Goal: Task Accomplishment & Management: Complete application form

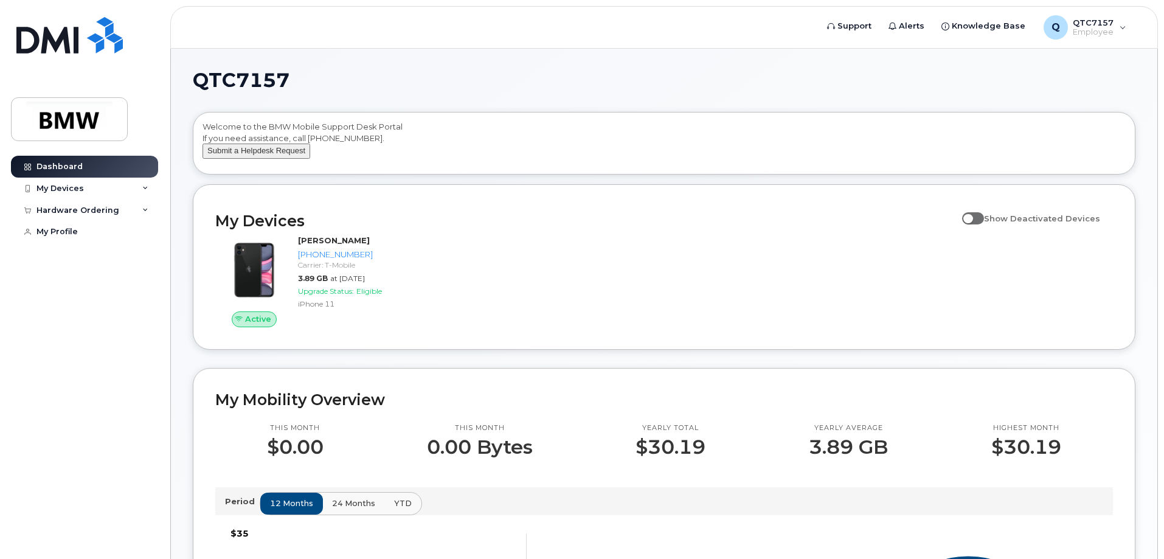
click at [234, 159] on button "Submit a Helpdesk Request" at bounding box center [256, 150] width 108 height 15
click at [811, 139] on div "Welcome to the BMW Mobile Support Desk Portal If you need assistance, call 800-…" at bounding box center [663, 145] width 923 height 49
click at [52, 194] on div "My Devices" at bounding box center [84, 189] width 147 height 22
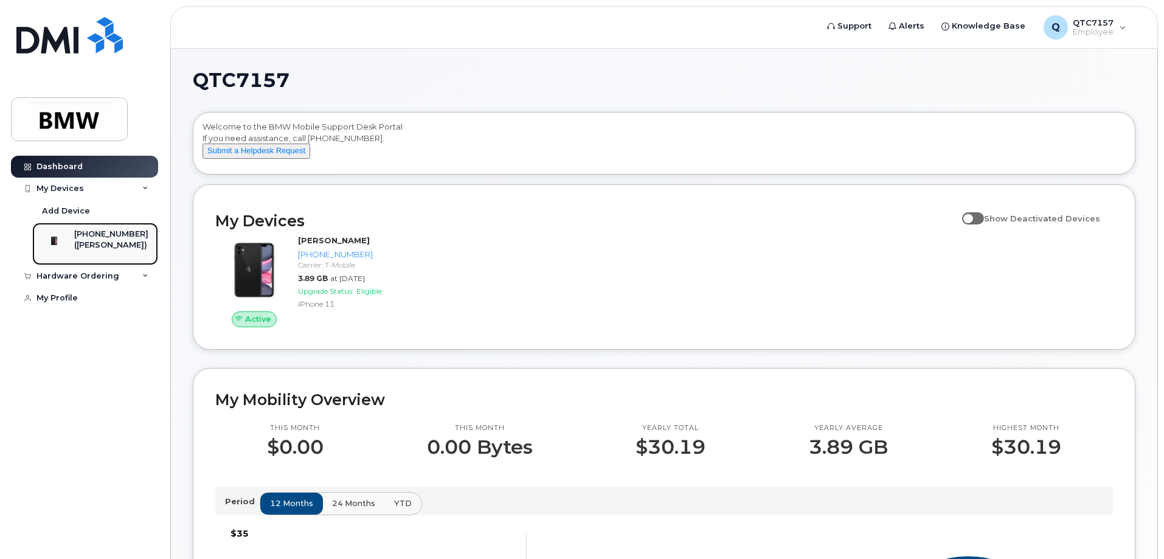
click at [114, 243] on div "([PERSON_NAME])" at bounding box center [111, 245] width 74 height 11
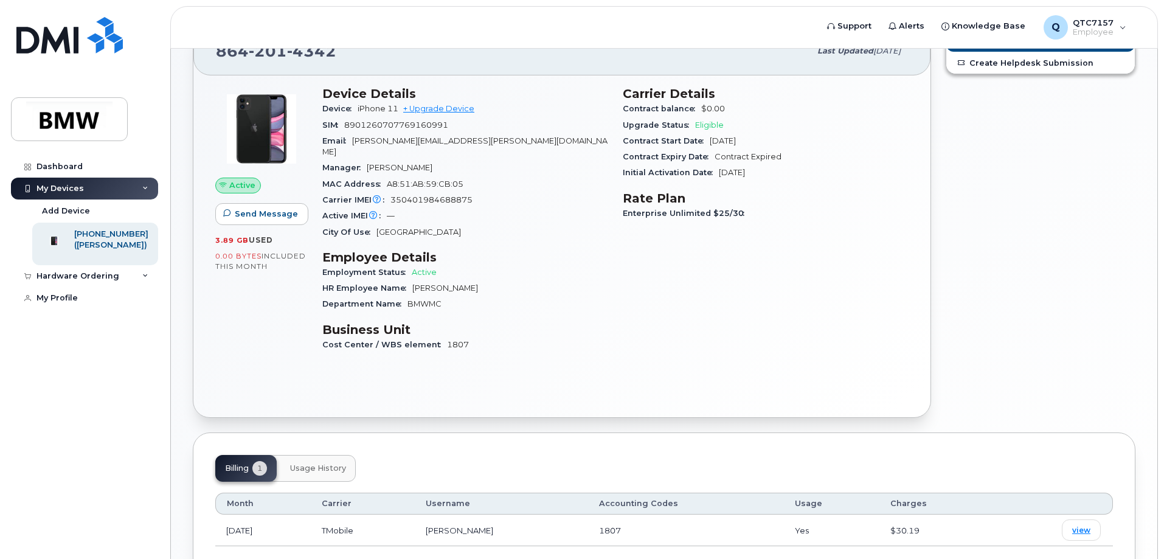
scroll to position [133, 0]
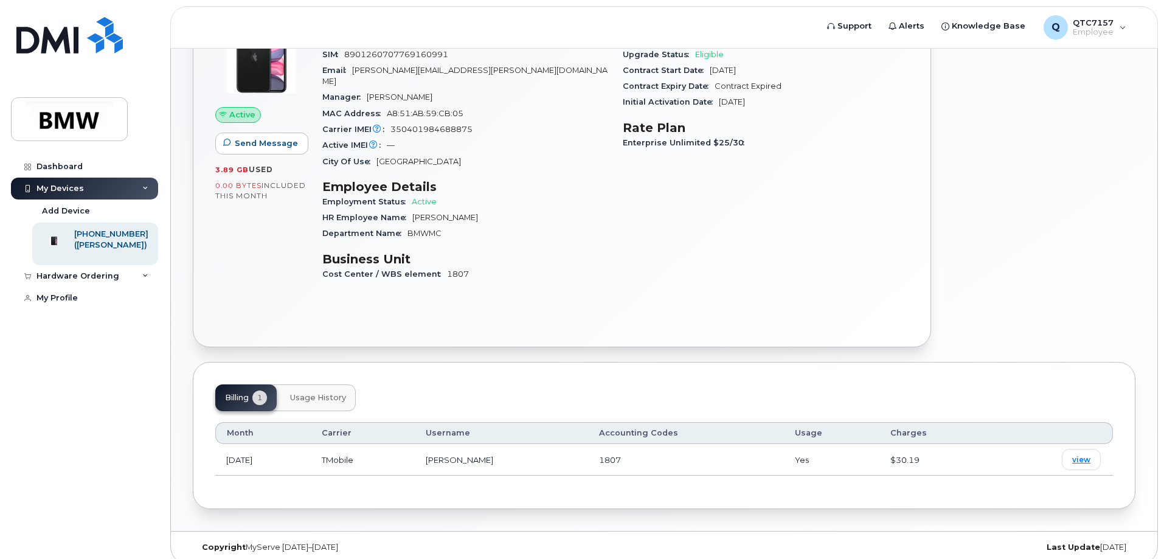
click at [316, 394] on button "Usage History" at bounding box center [317, 397] width 75 height 27
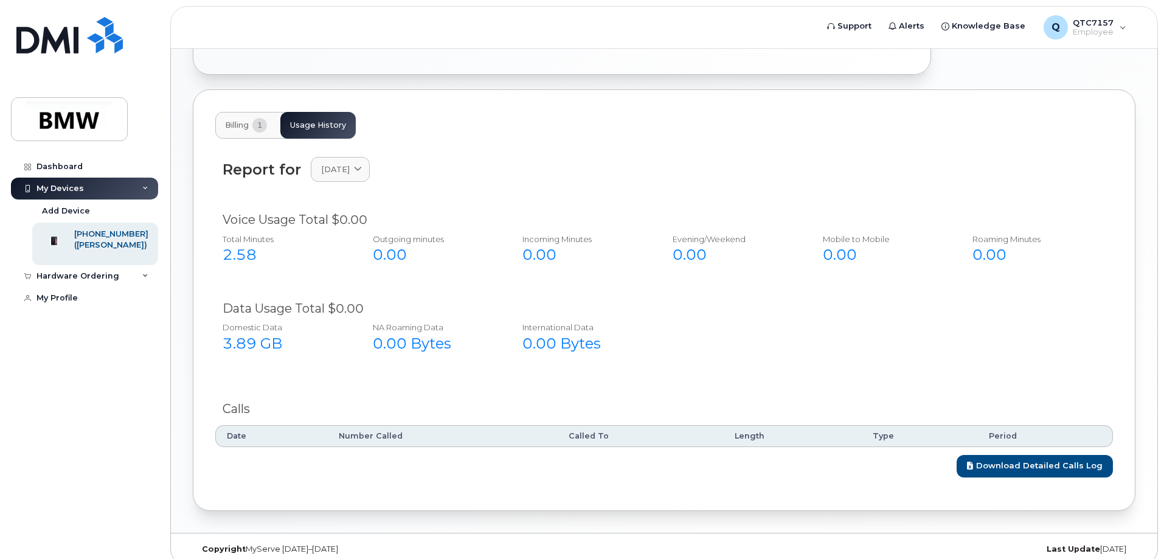
scroll to position [407, 0]
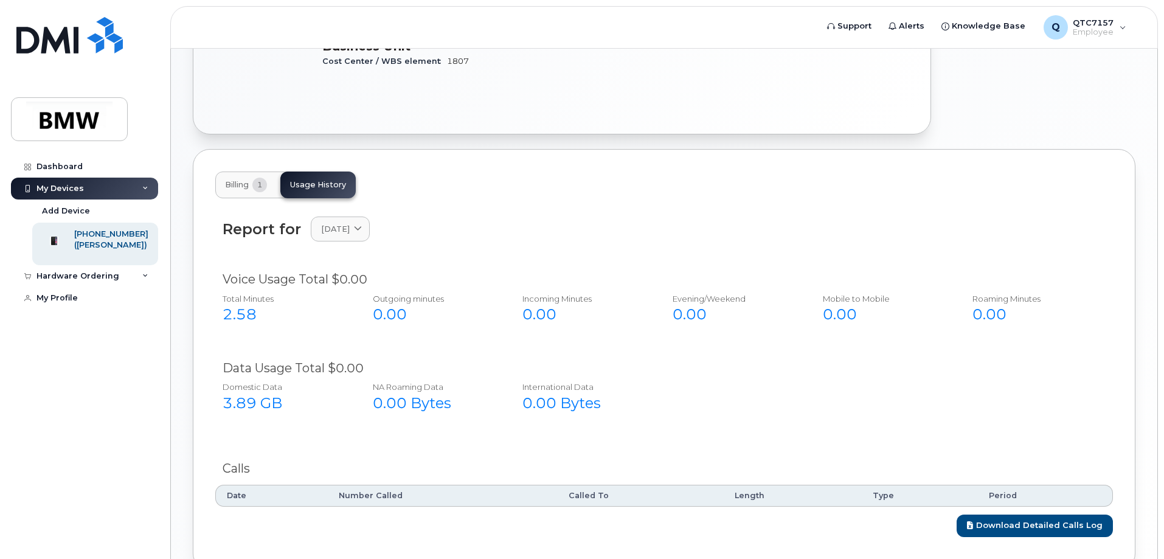
click at [246, 181] on button "Billing 1" at bounding box center [245, 184] width 61 height 27
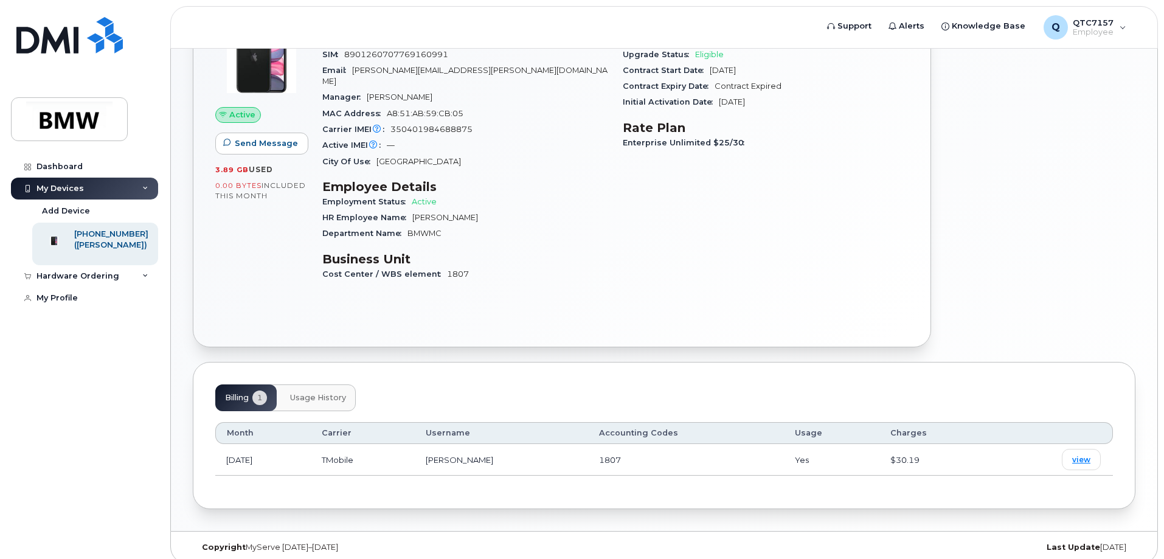
scroll to position [0, 0]
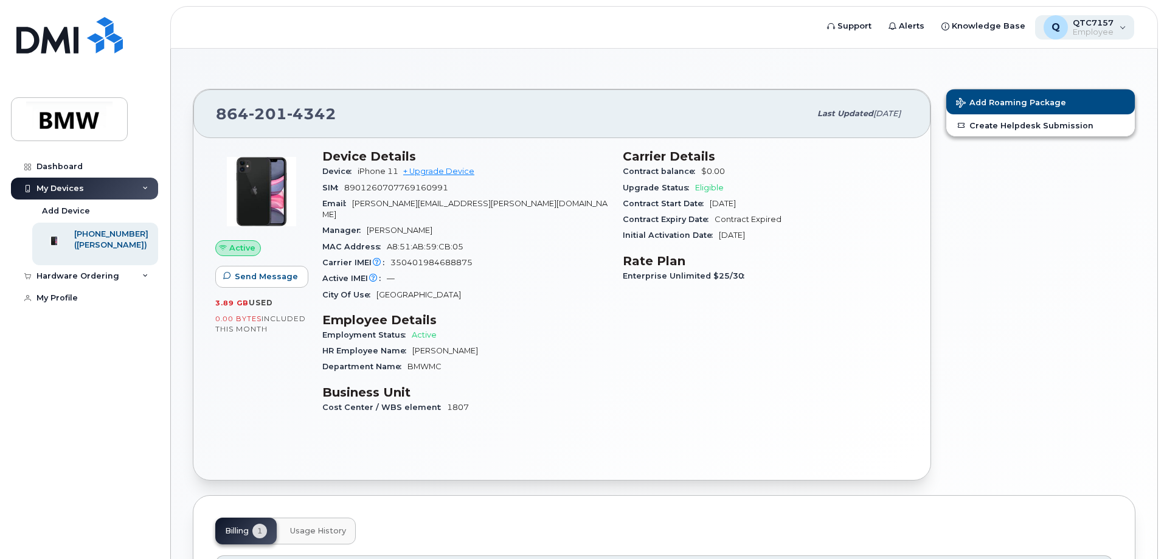
click at [1080, 26] on span "QTC7157" at bounding box center [1092, 23] width 41 height 10
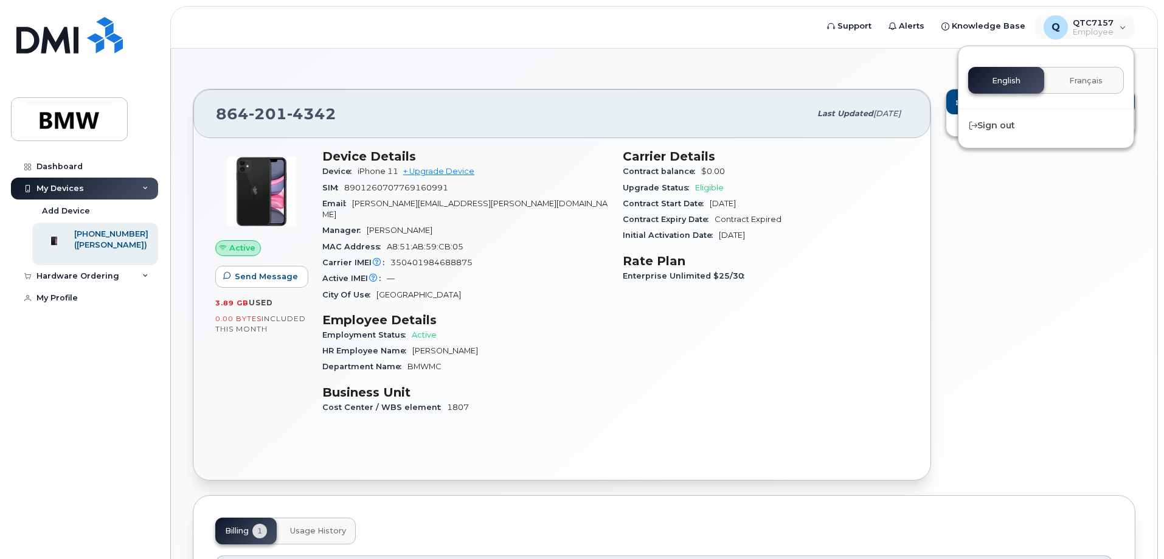
click at [1014, 76] on div "English Français" at bounding box center [1046, 80] width 156 height 27
click at [860, 79] on section "864 201 4342 Last updated Sep 11, 2025 Active Send Message 3.89 GB  used 0.00 B…" at bounding box center [664, 356] width 942 height 571
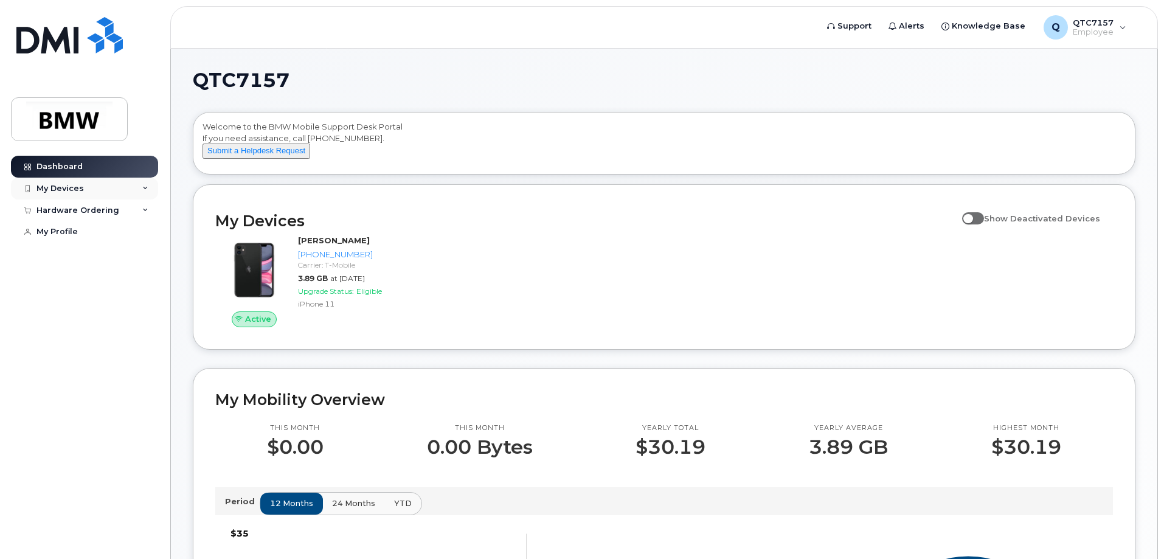
click at [80, 186] on div "My Devices" at bounding box center [59, 189] width 47 height 10
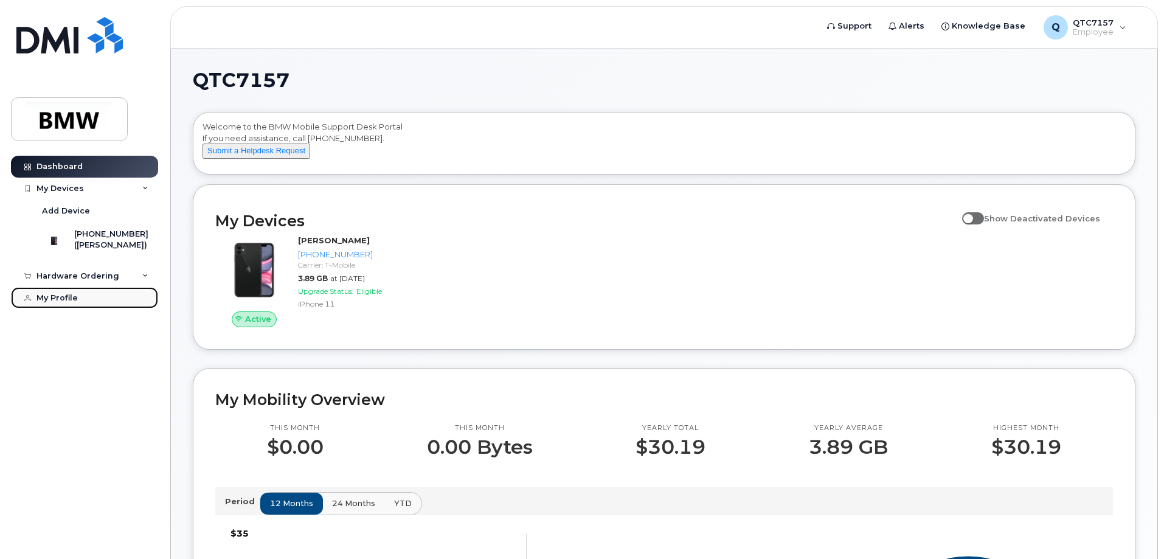
click at [57, 303] on div "My Profile" at bounding box center [56, 298] width 41 height 10
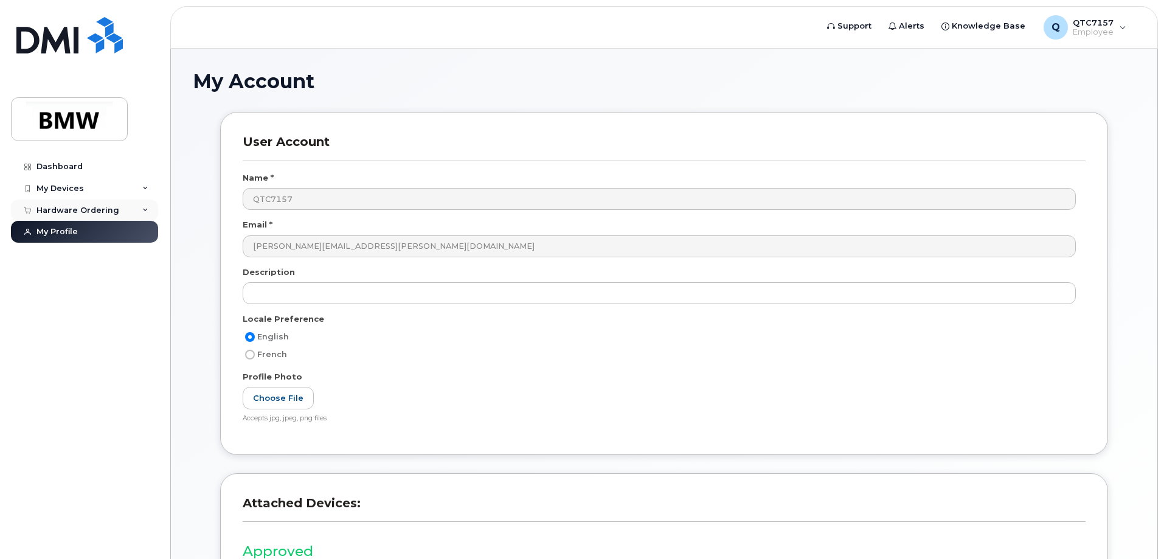
click at [95, 212] on div "Hardware Ordering" at bounding box center [77, 210] width 83 height 10
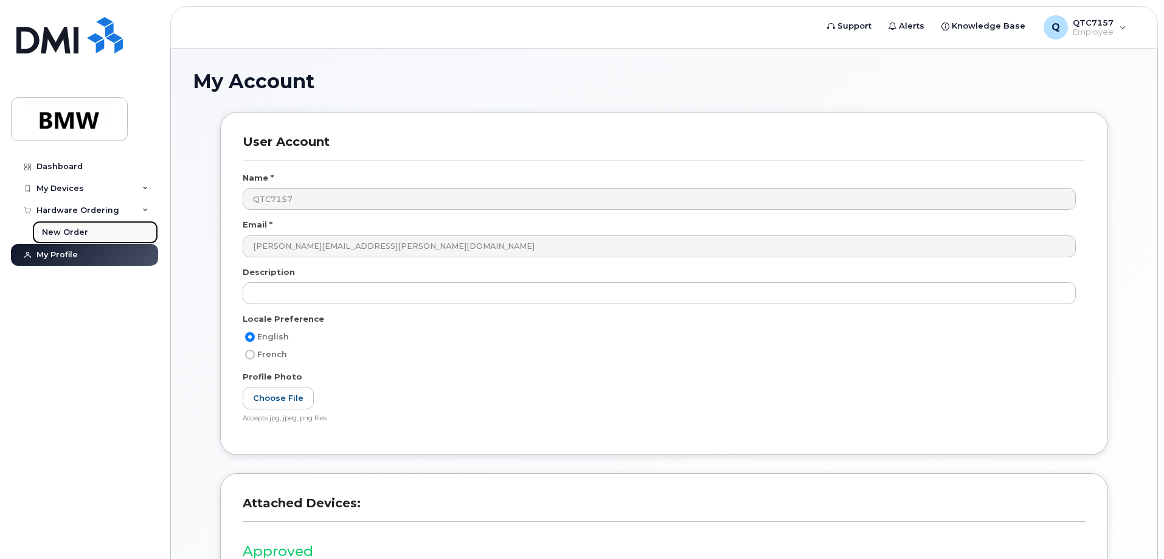
click at [84, 238] on div "New Order" at bounding box center [65, 232] width 46 height 11
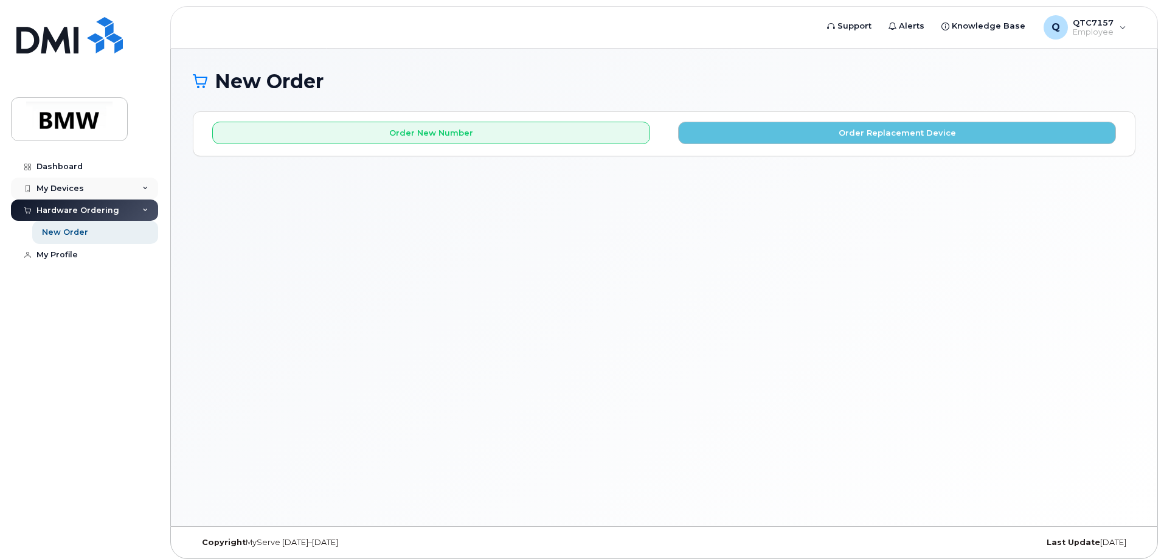
click at [85, 190] on div "My Devices" at bounding box center [84, 189] width 147 height 22
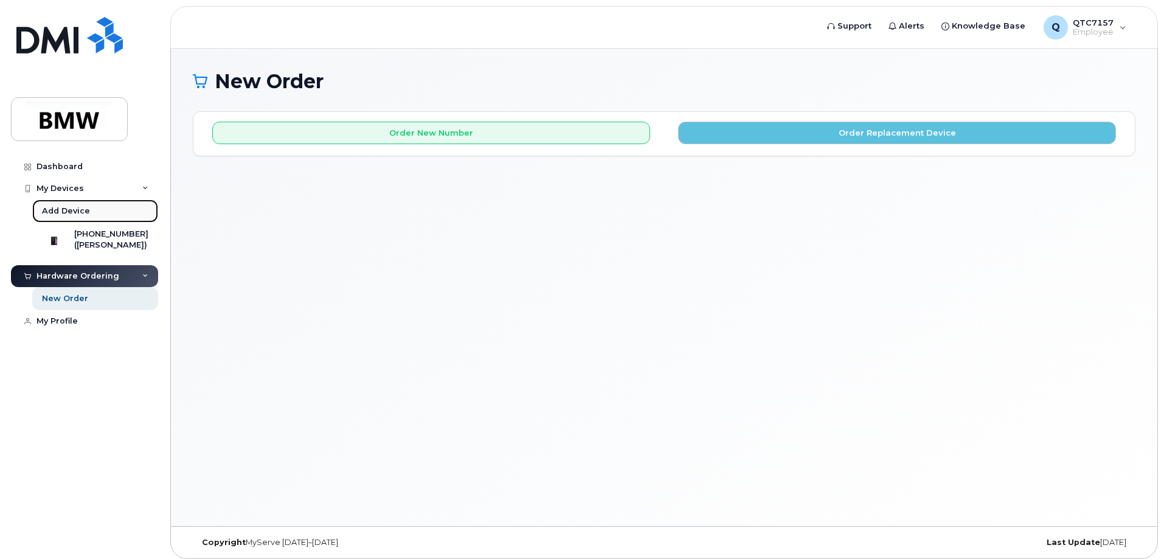
click at [106, 216] on link "Add Device" at bounding box center [95, 210] width 126 height 23
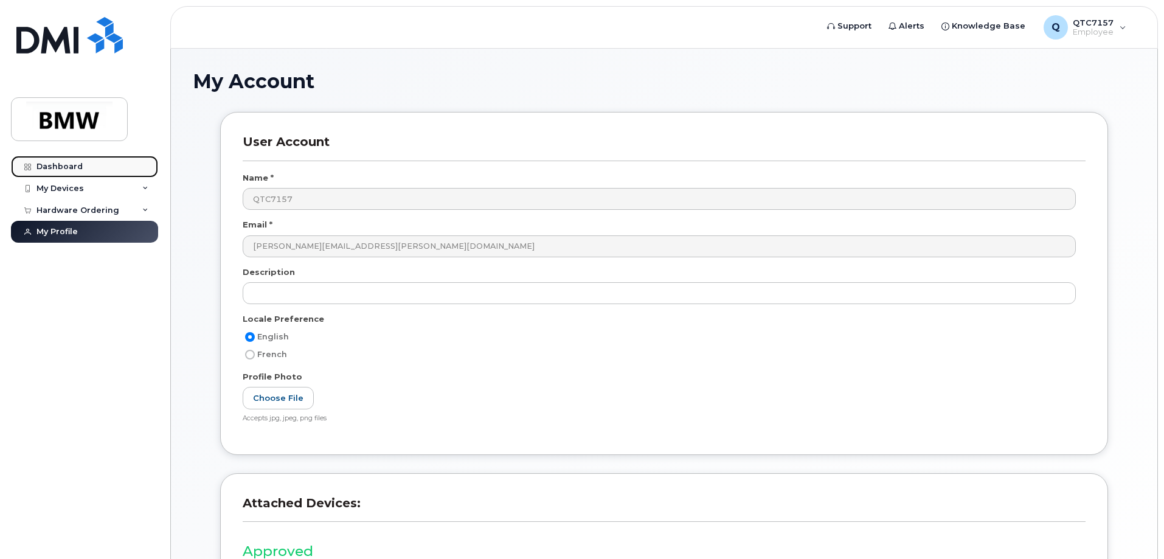
click at [84, 171] on link "Dashboard" at bounding box center [84, 167] width 147 height 22
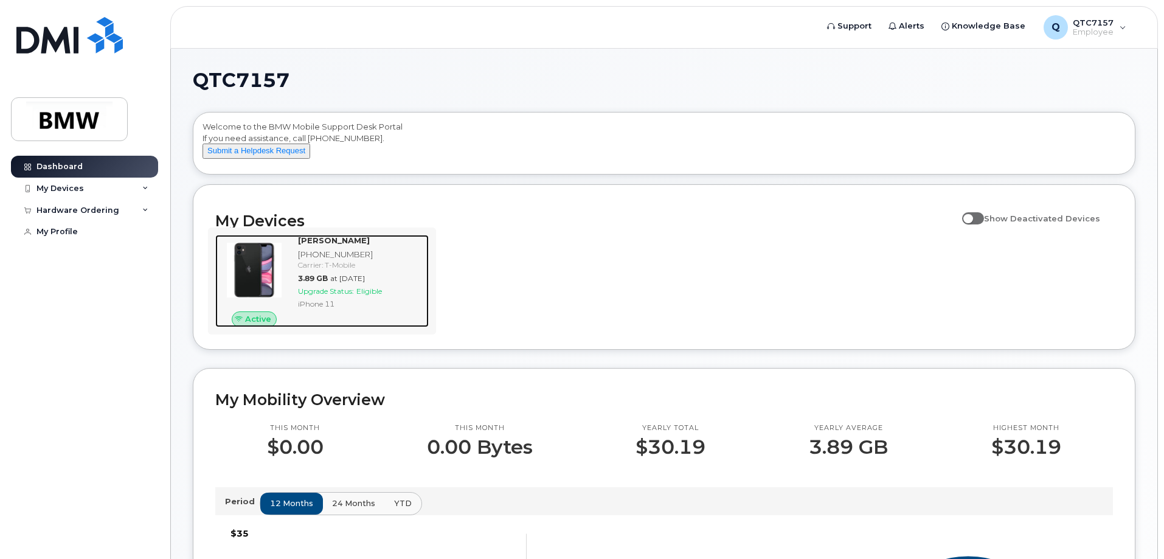
click at [345, 295] on span "Upgrade Status:" at bounding box center [326, 290] width 56 height 9
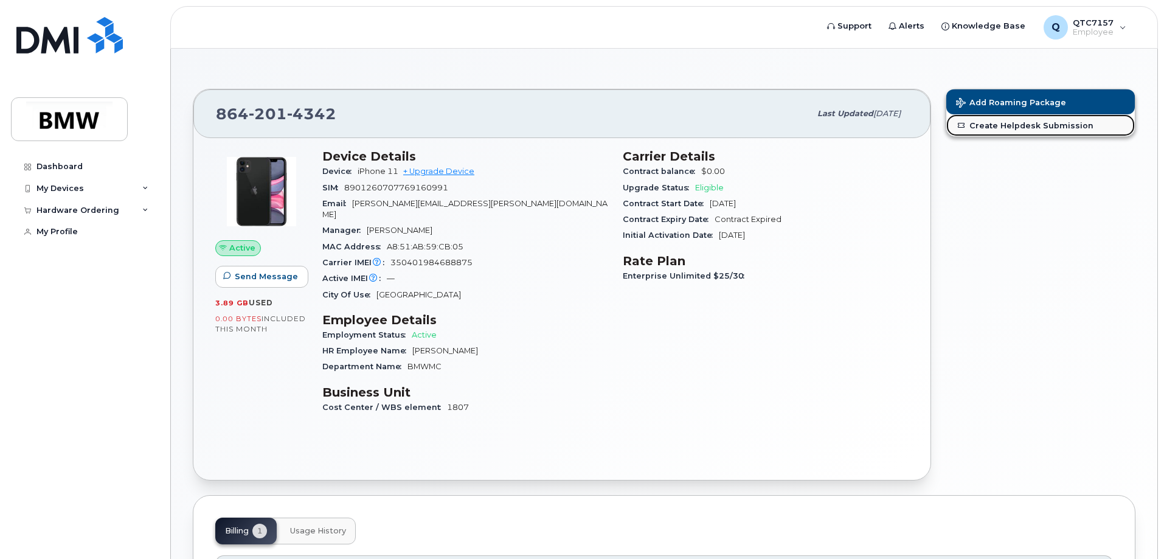
click at [1001, 129] on link "Create Helpdesk Submission" at bounding box center [1040, 125] width 188 height 22
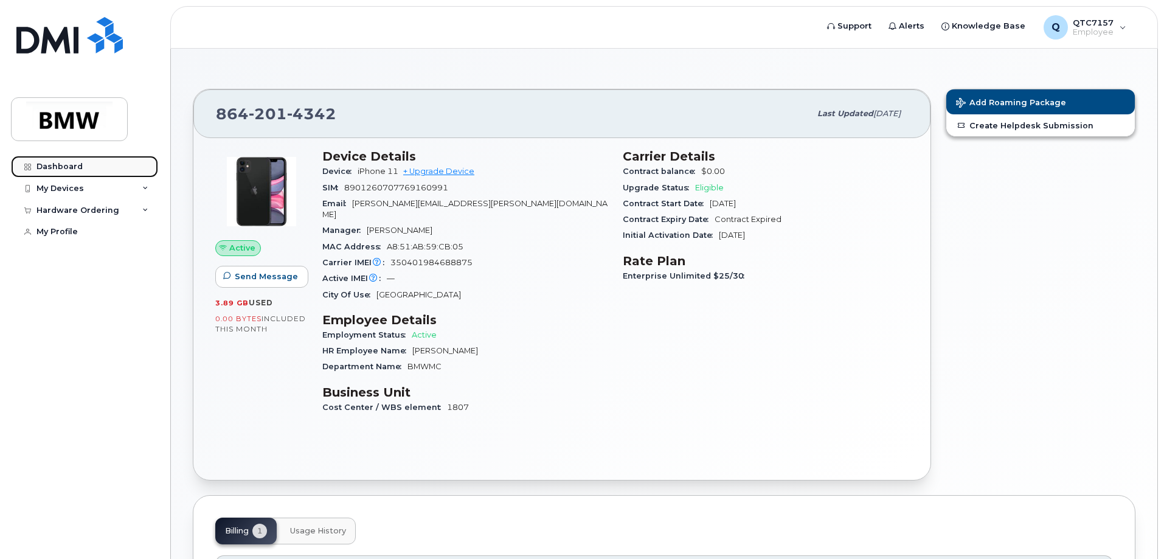
click at [51, 166] on div "Dashboard" at bounding box center [59, 167] width 46 height 10
